Goal: Find specific page/section: Find specific page/section

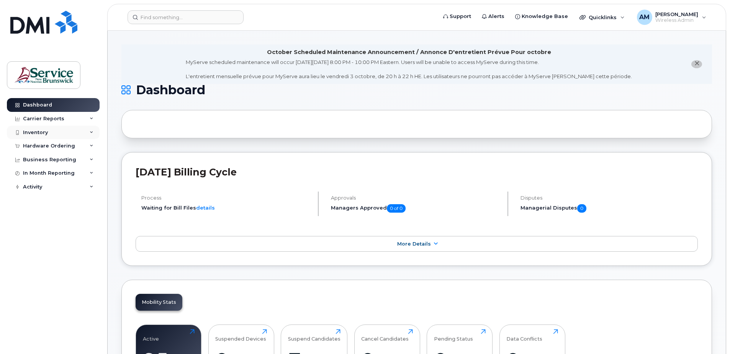
click at [90, 133] on icon at bounding box center [92, 133] width 4 height 4
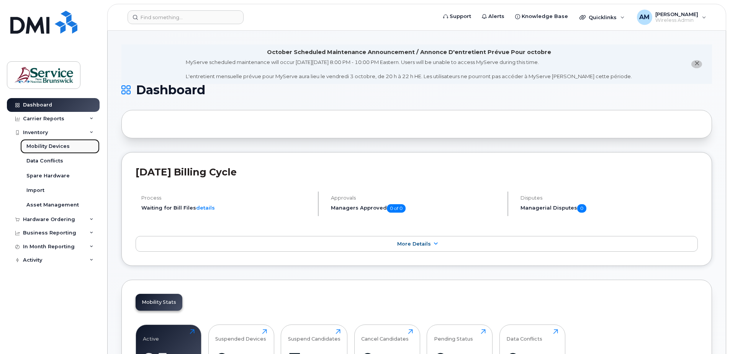
click at [50, 144] on div "Mobility Devices" at bounding box center [47, 146] width 43 height 7
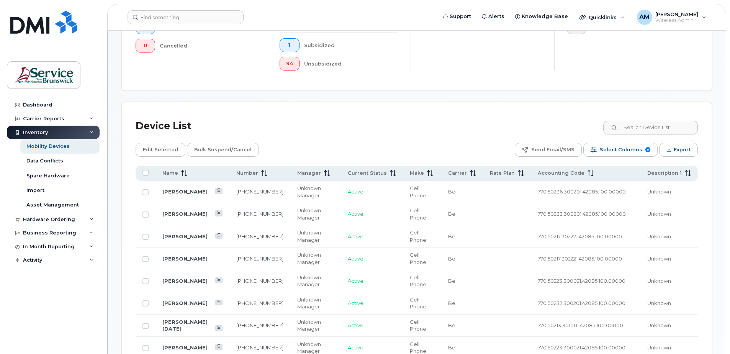
scroll to position [307, 0]
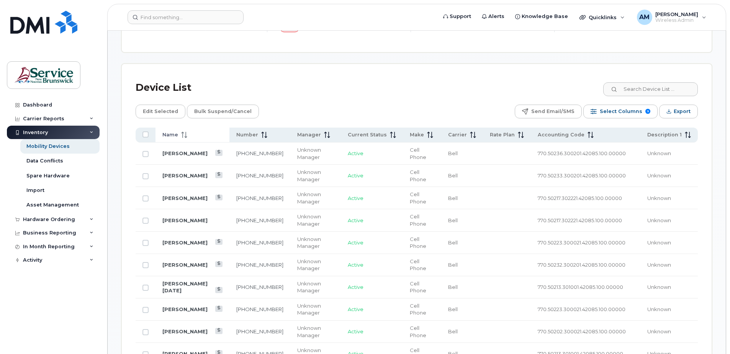
click at [177, 137] on span "Name" at bounding box center [170, 134] width 16 height 7
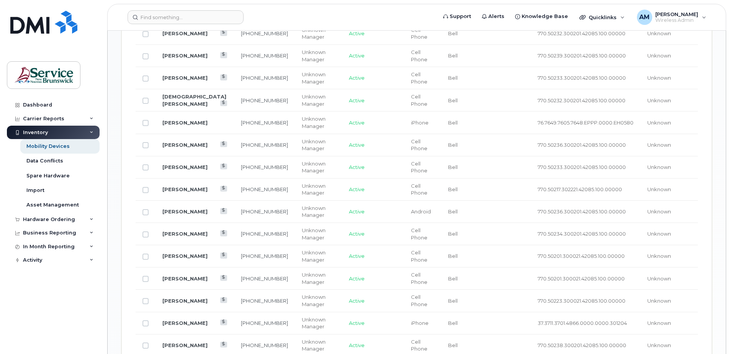
scroll to position [805, 0]
click at [198, 323] on link "[PERSON_NAME] [PERSON_NAME]" at bounding box center [184, 323] width 45 height 13
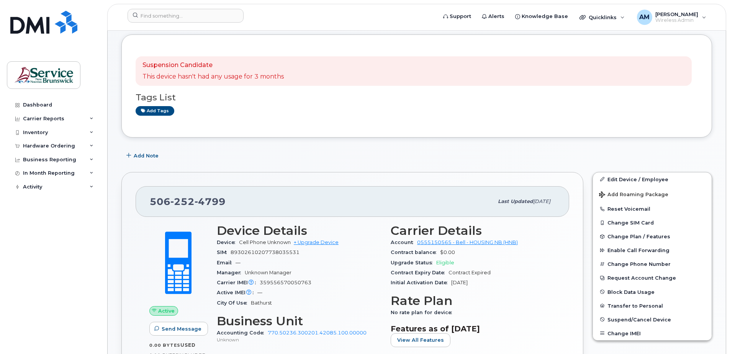
scroll to position [115, 0]
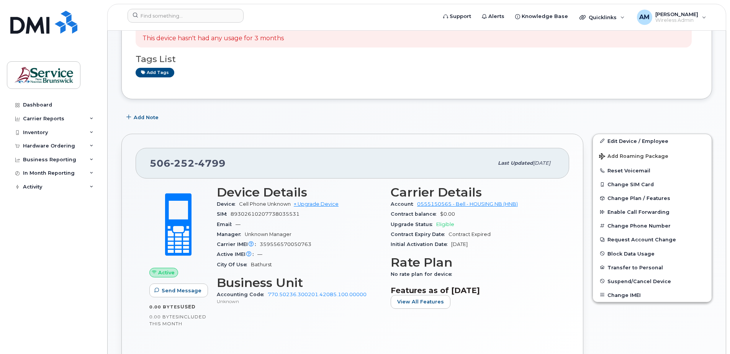
click at [535, 119] on div "Add Note" at bounding box center [416, 118] width 591 height 14
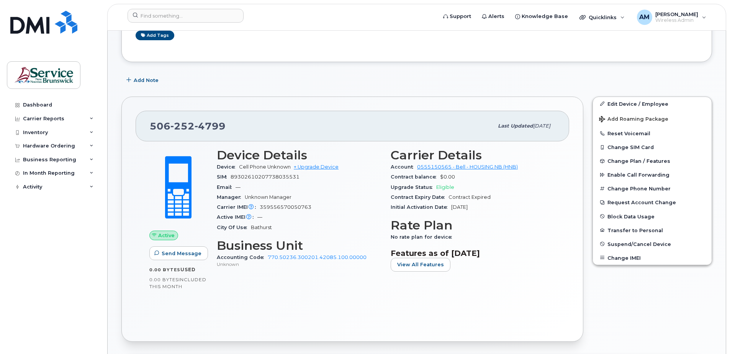
scroll to position [153, 0]
